Goal: Information Seeking & Learning: Learn about a topic

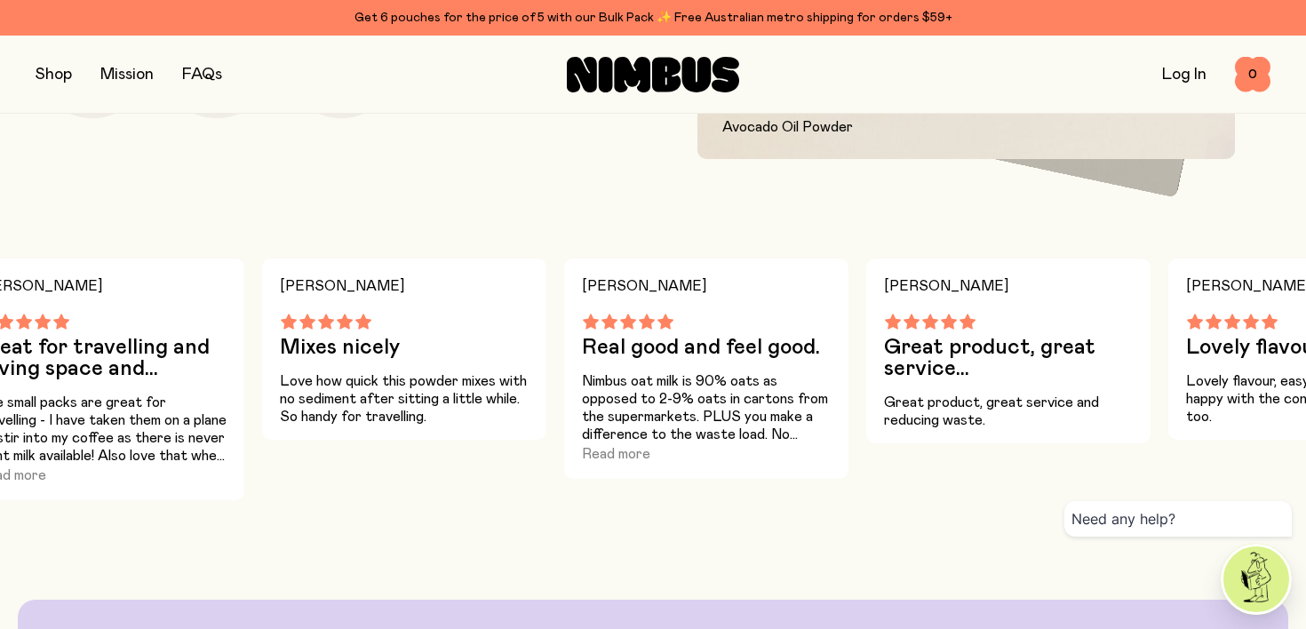
scroll to position [1515, 0]
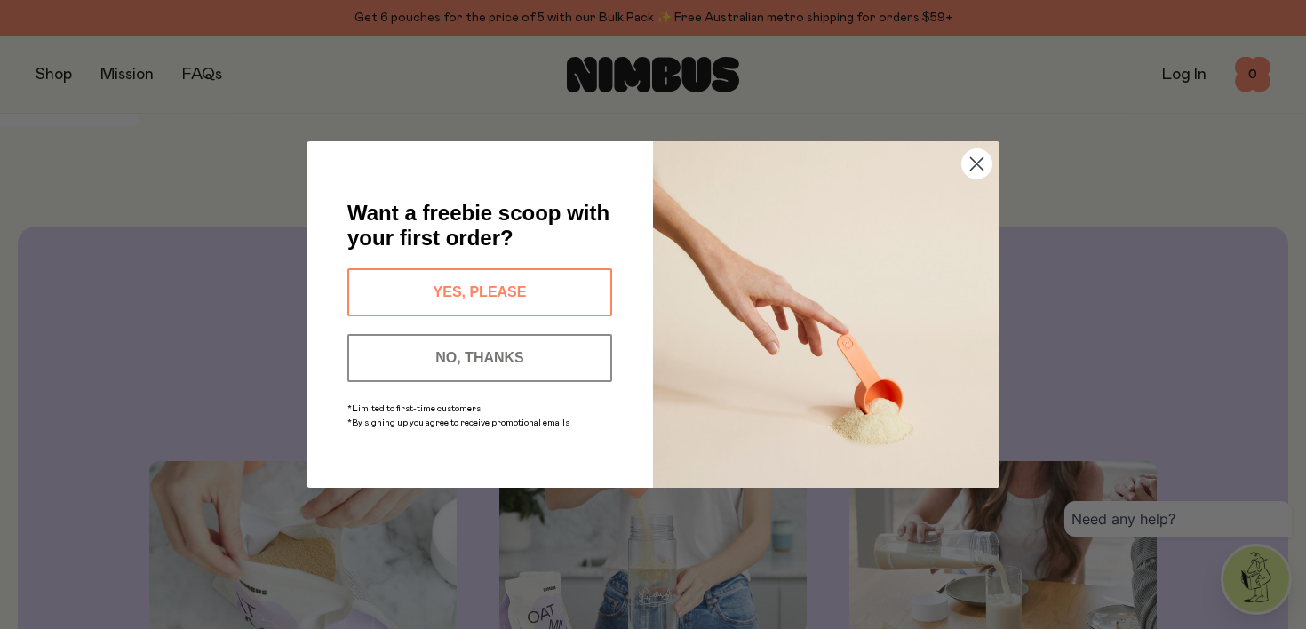
click at [981, 160] on circle "Close dialog" at bounding box center [976, 163] width 29 height 29
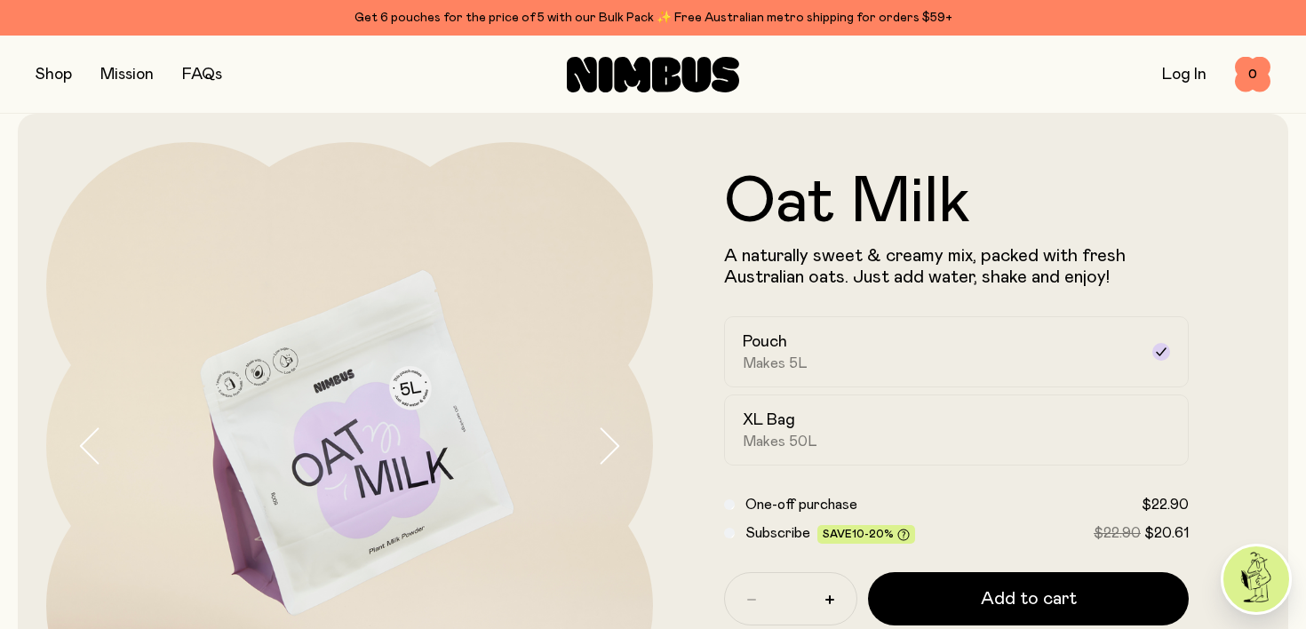
scroll to position [0, 0]
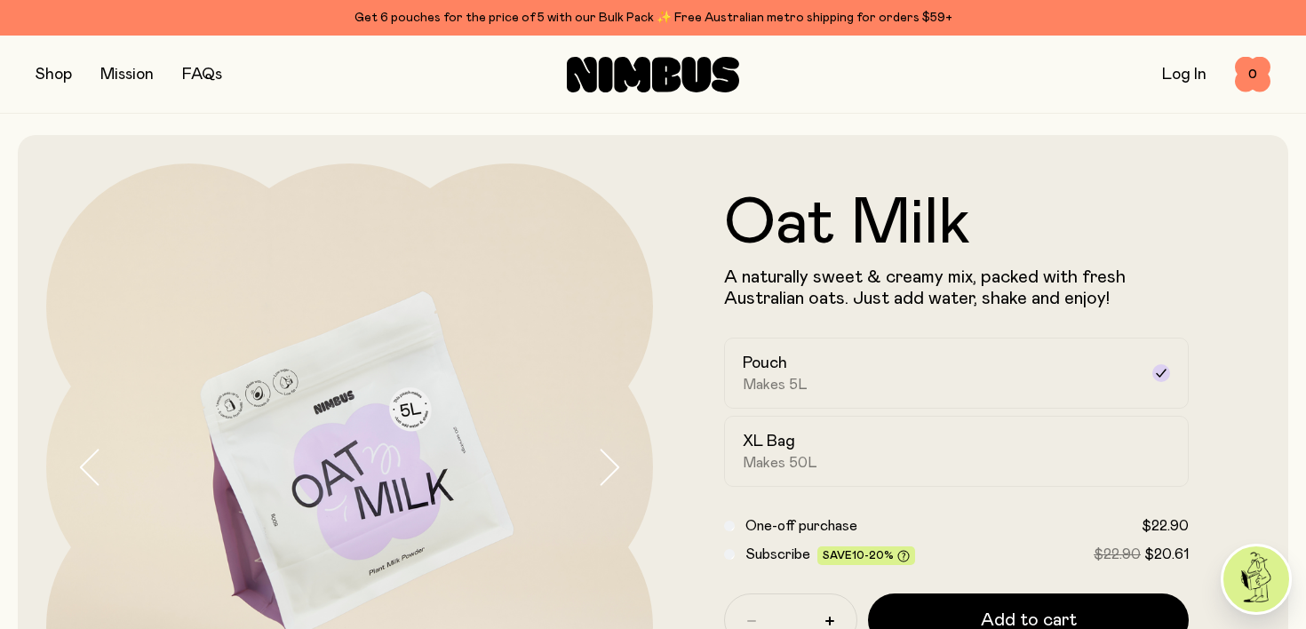
click at [204, 71] on link "FAQs" at bounding box center [202, 75] width 40 height 16
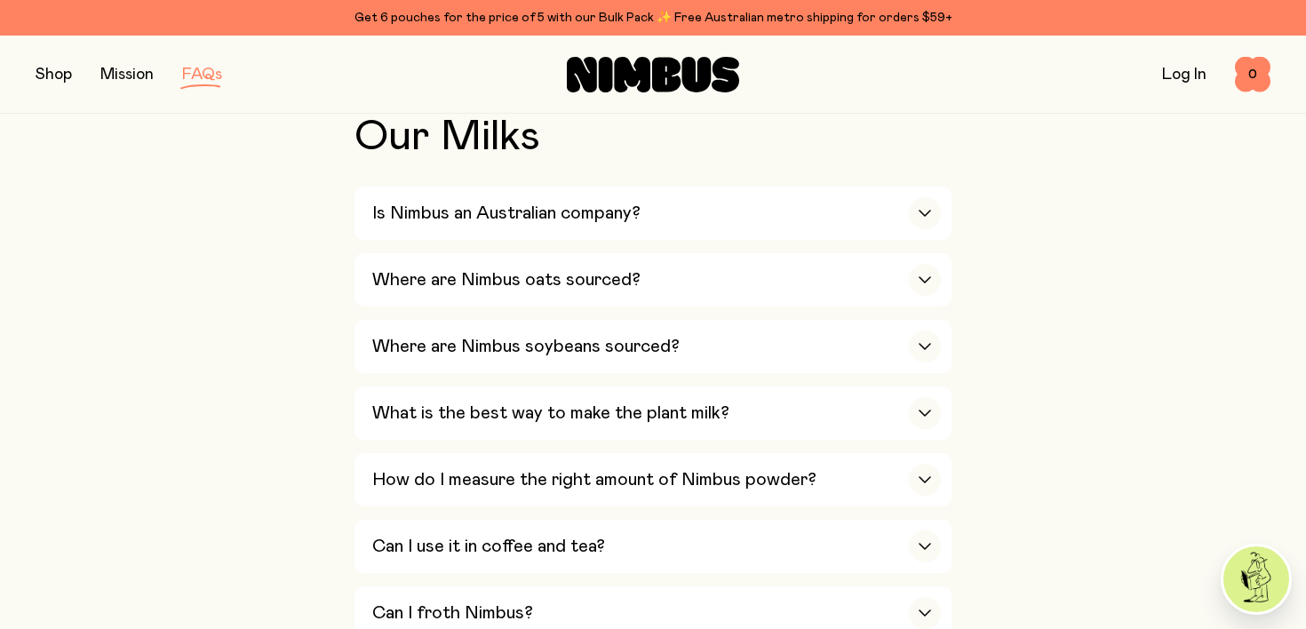
scroll to position [415, 0]
click at [642, 282] on div "Where are Nimbus oats sourced?" at bounding box center [656, 278] width 569 height 53
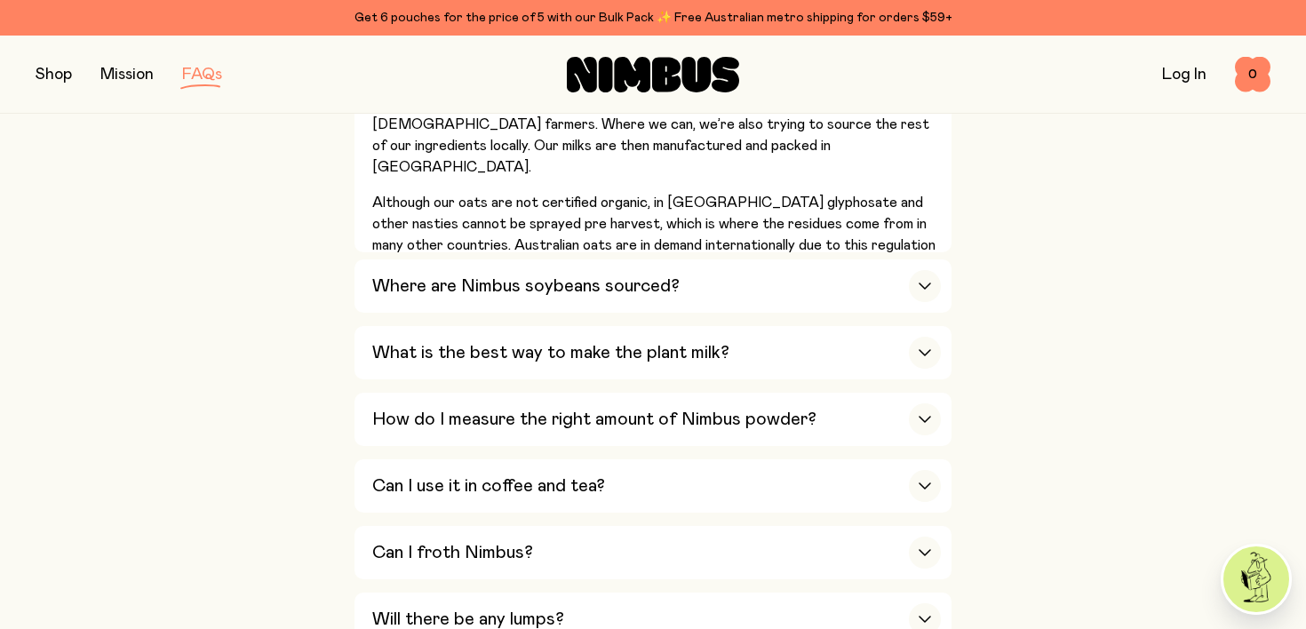
scroll to position [631, 0]
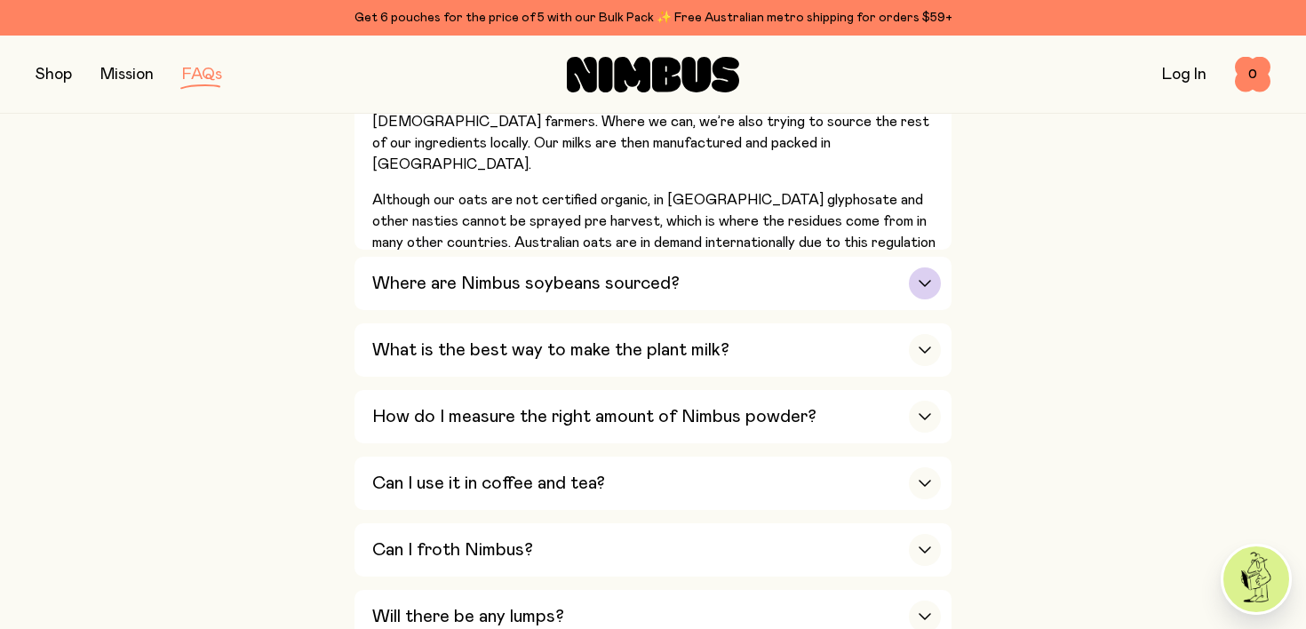
click at [818, 275] on div "Where are Nimbus soybeans sourced?" at bounding box center [656, 283] width 569 height 53
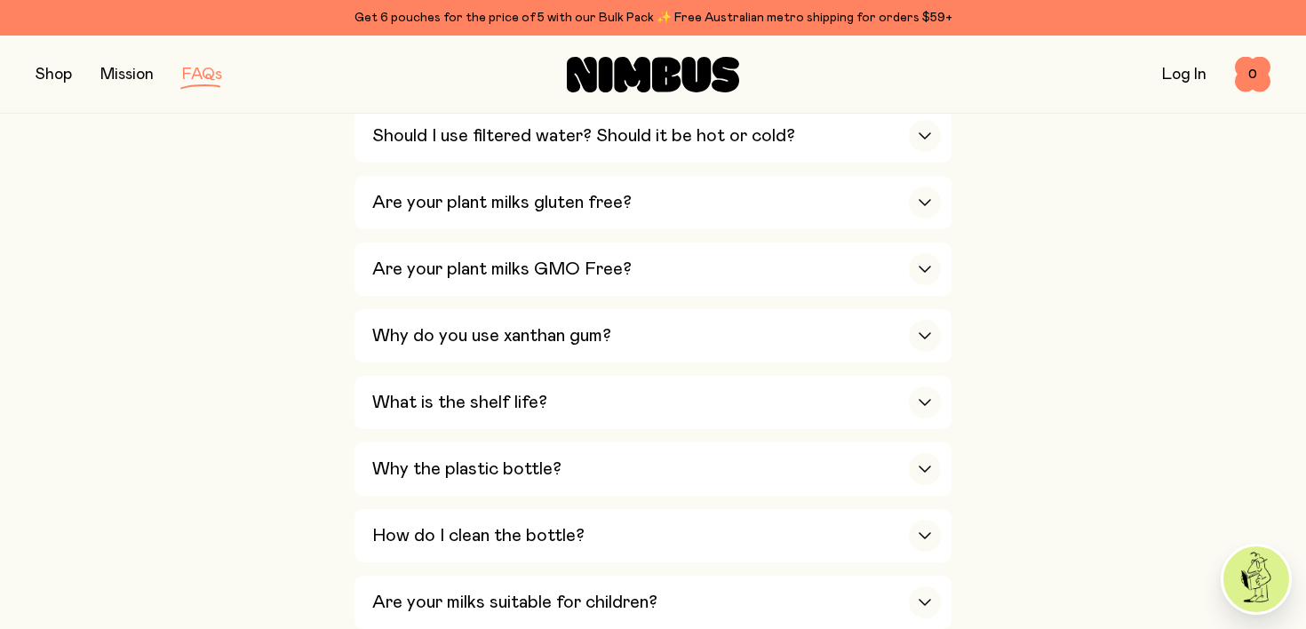
scroll to position [1274, 0]
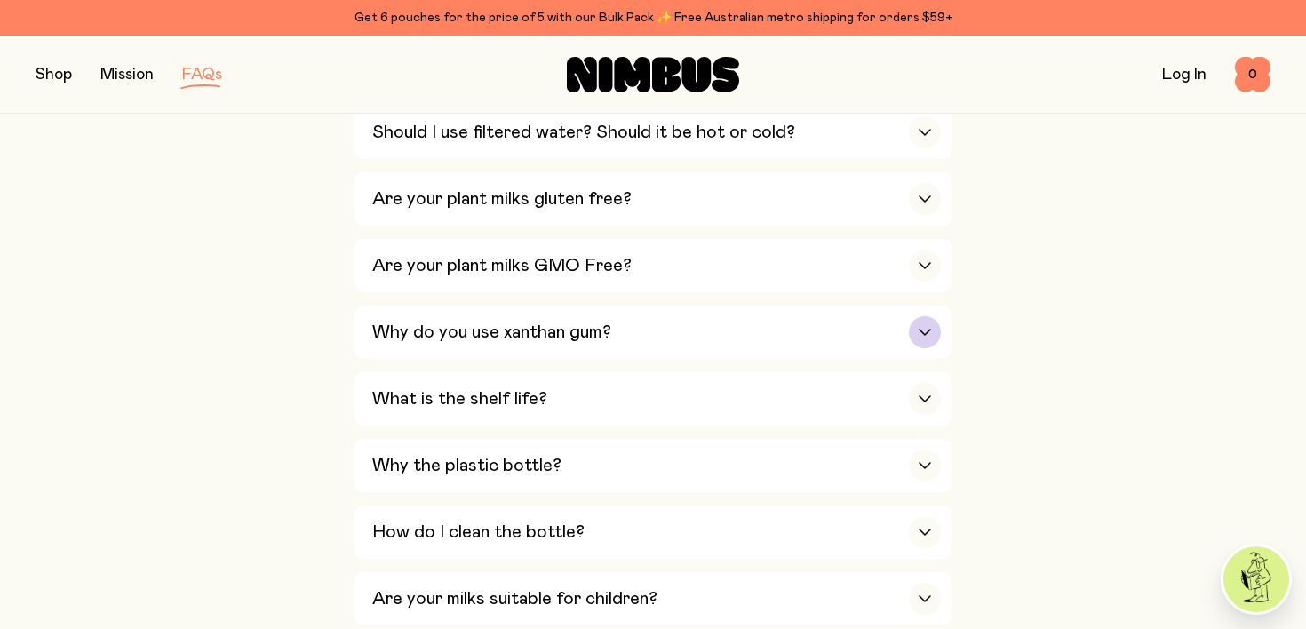
click at [812, 341] on div "Why do you use xanthan gum?" at bounding box center [656, 332] width 569 height 53
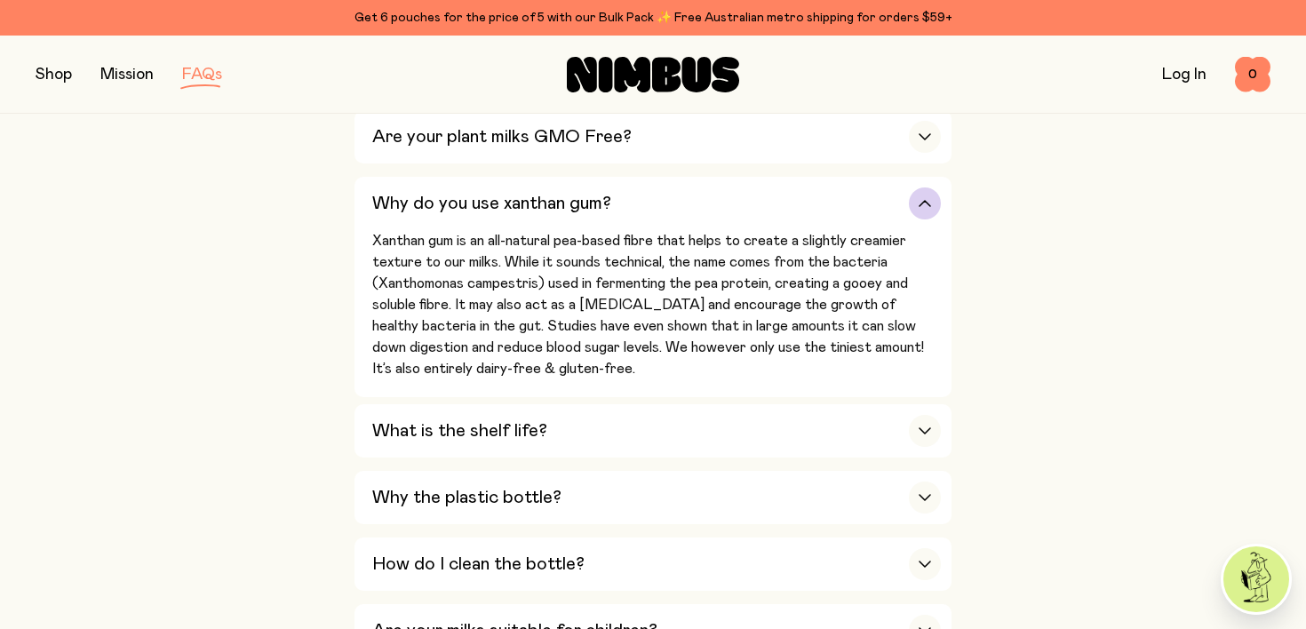
scroll to position [1152, 0]
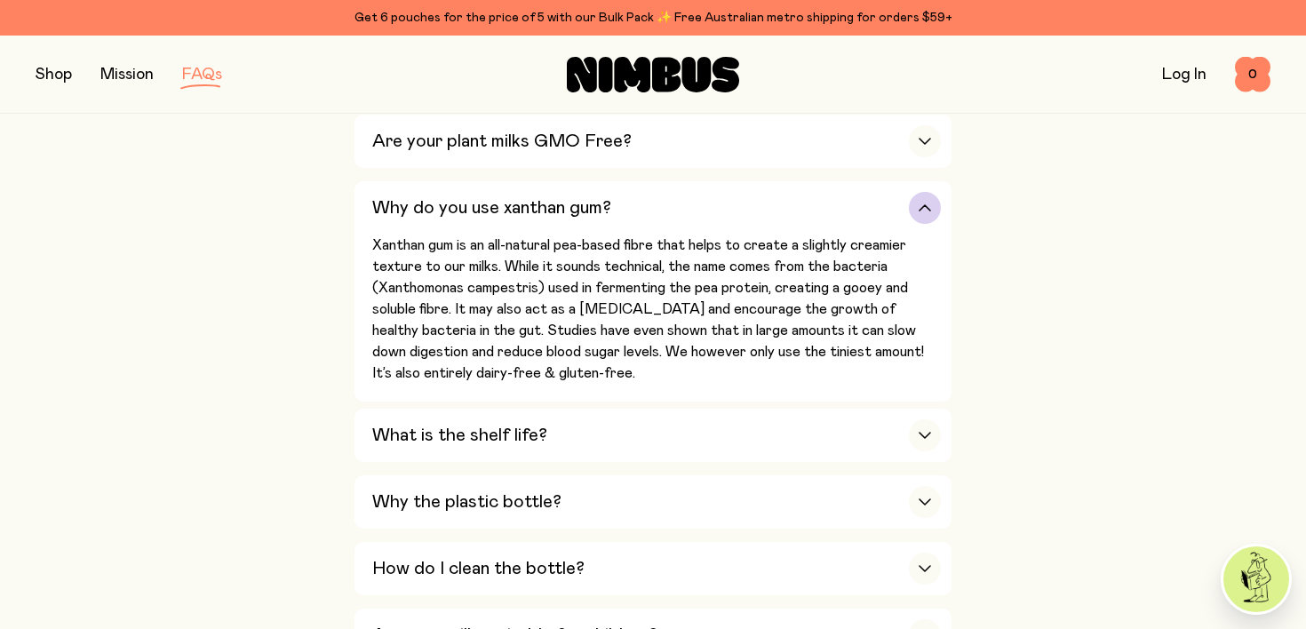
click at [830, 214] on div "Why do you use xanthan gum?" at bounding box center [656, 207] width 569 height 53
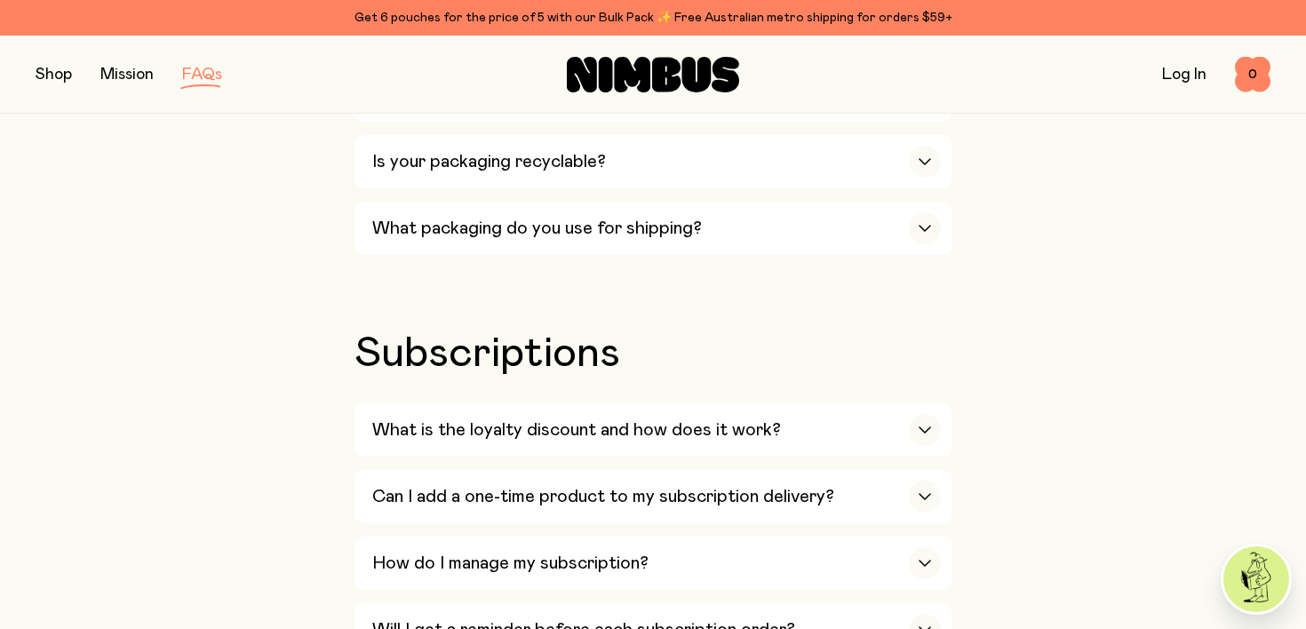
scroll to position [1936, 0]
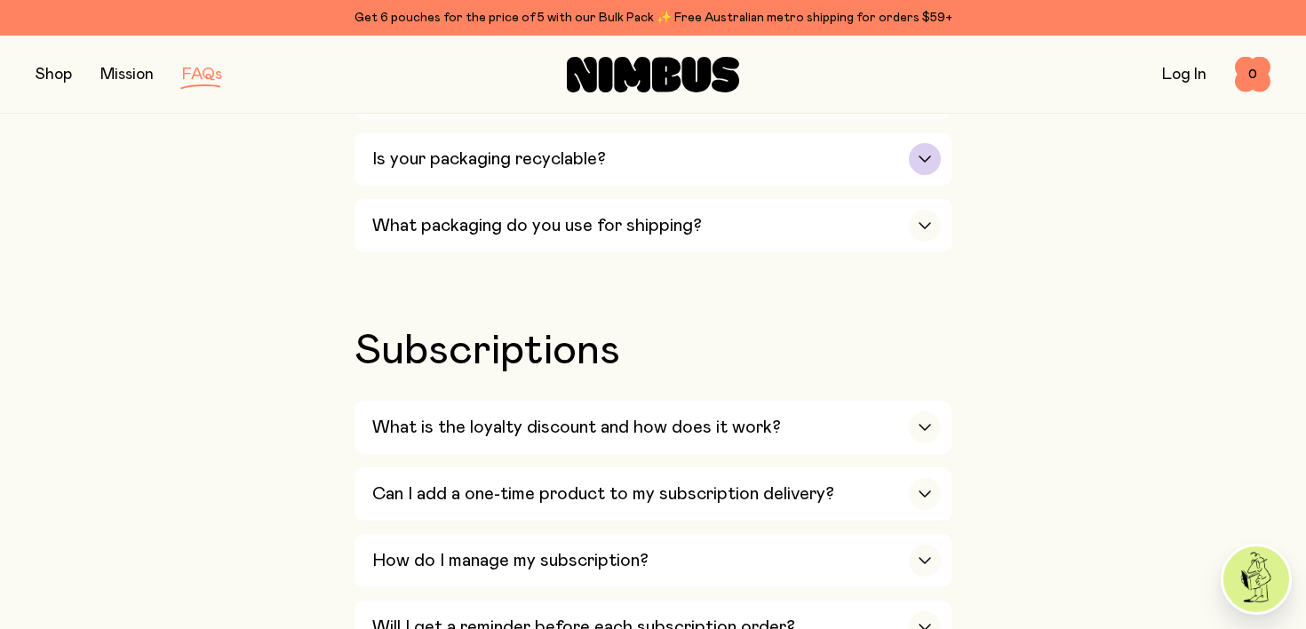
click at [508, 170] on h3 "Is your packaging recyclable?" at bounding box center [489, 158] width 234 height 21
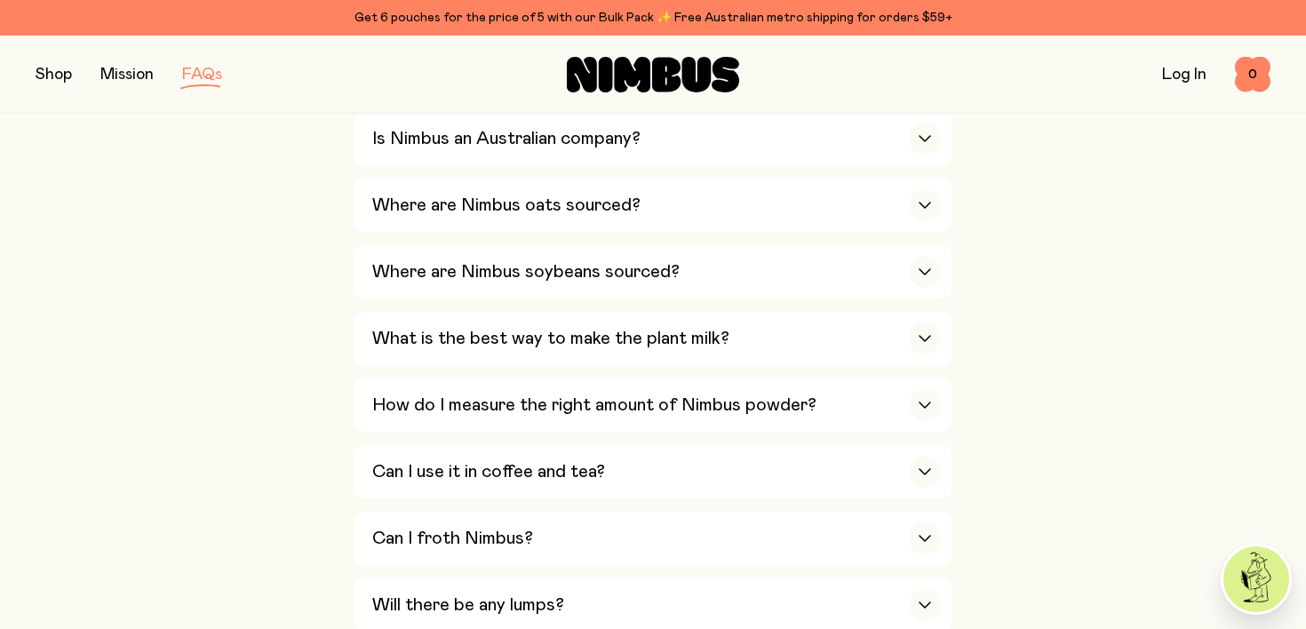
scroll to position [0, 0]
